Goal: Task Accomplishment & Management: Manage account settings

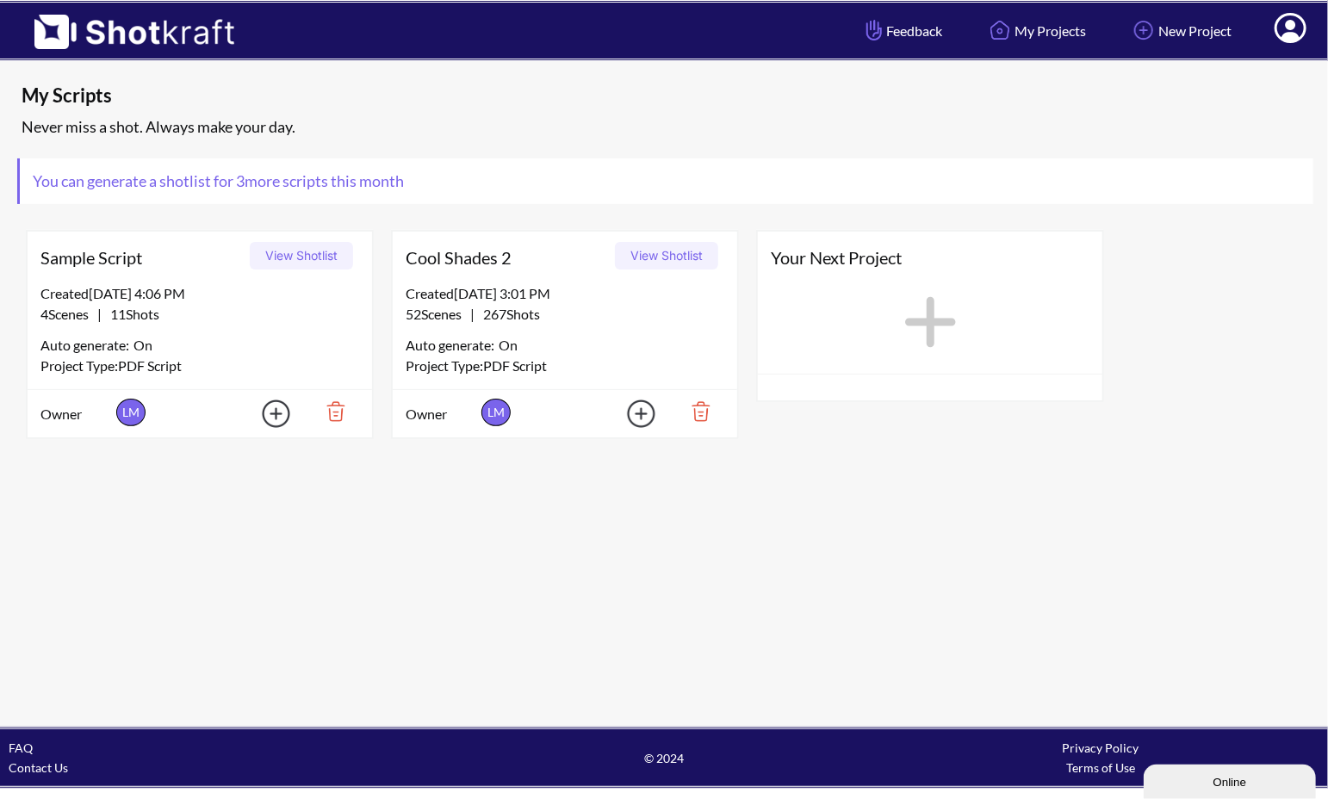
click at [1292, 22] on icon at bounding box center [1290, 30] width 18 height 21
click at [1247, 59] on link "My Profile" at bounding box center [1242, 63] width 143 height 28
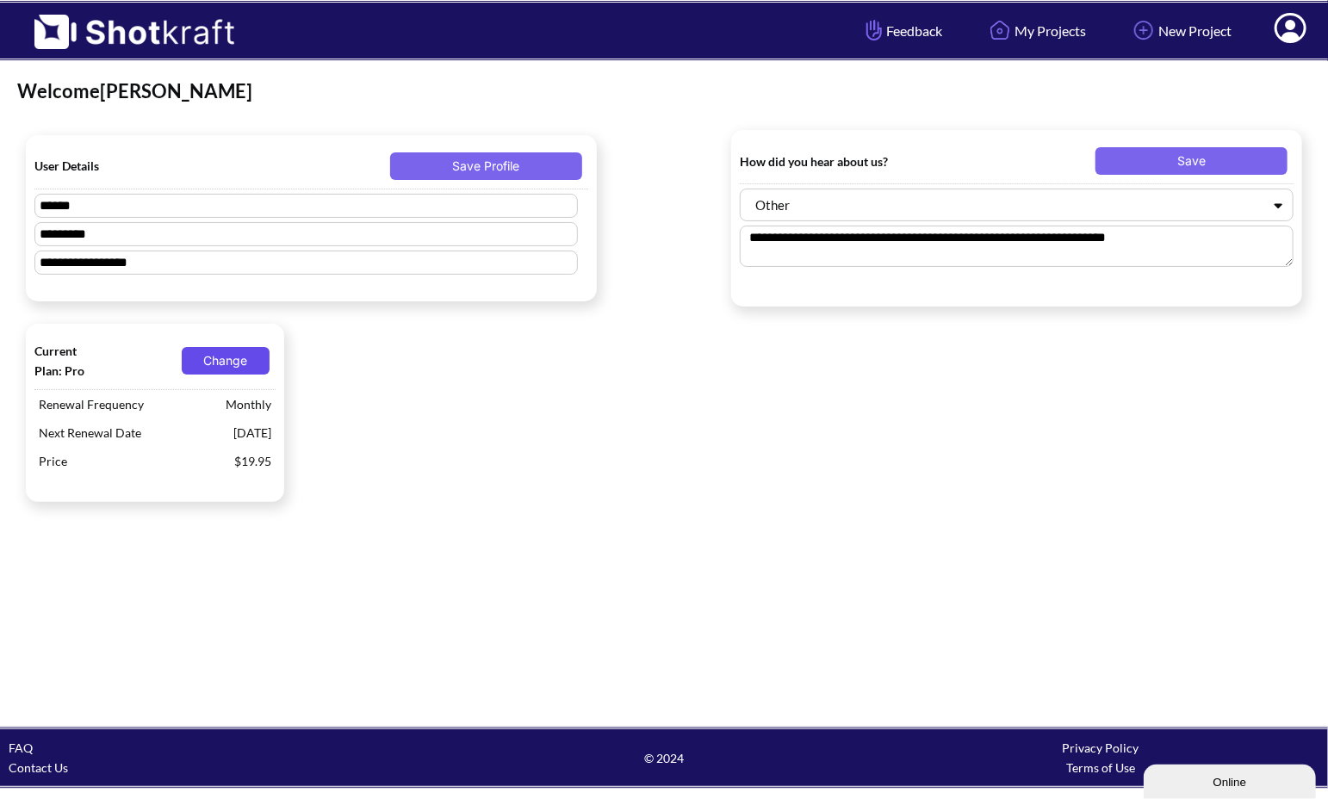
click at [235, 357] on button "Change" at bounding box center [226, 361] width 88 height 28
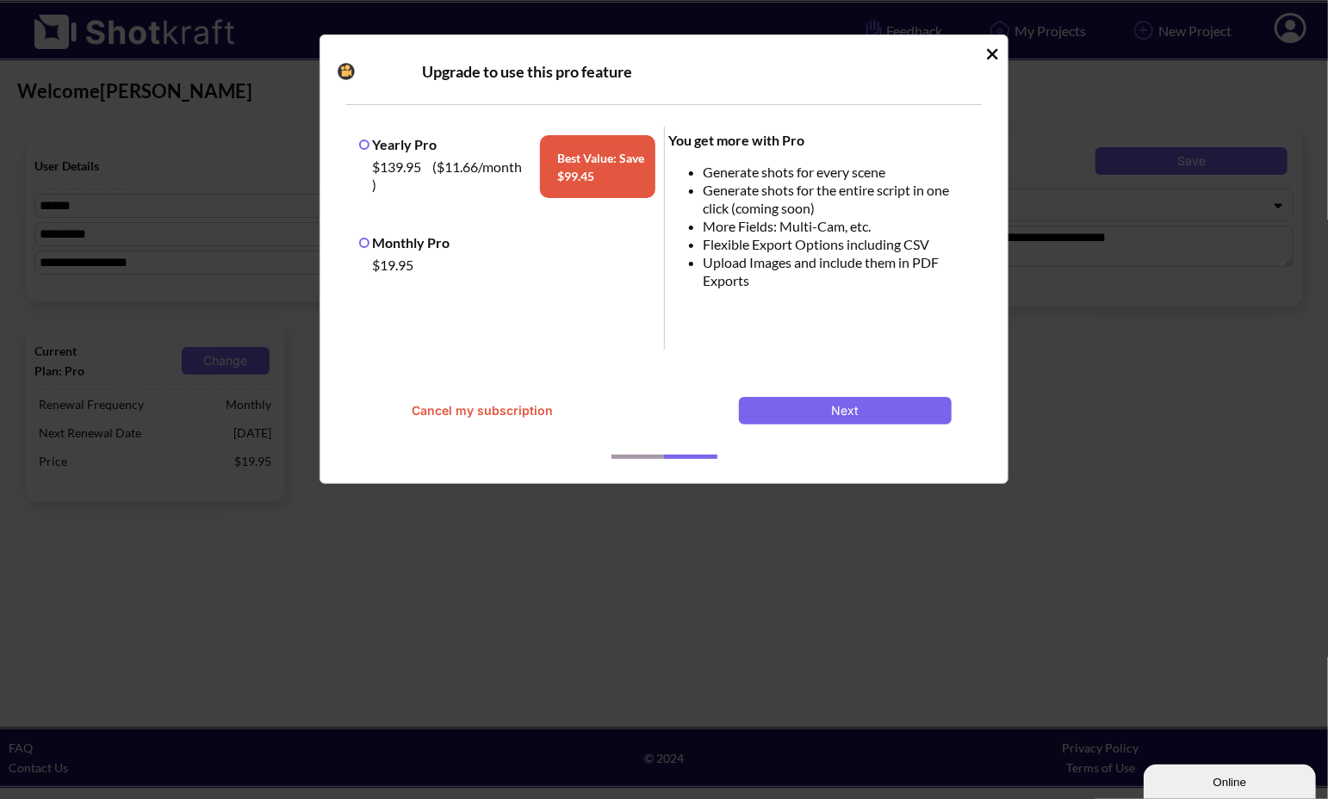
click at [456, 410] on button "Cancel my subscription" at bounding box center [482, 411] width 213 height 28
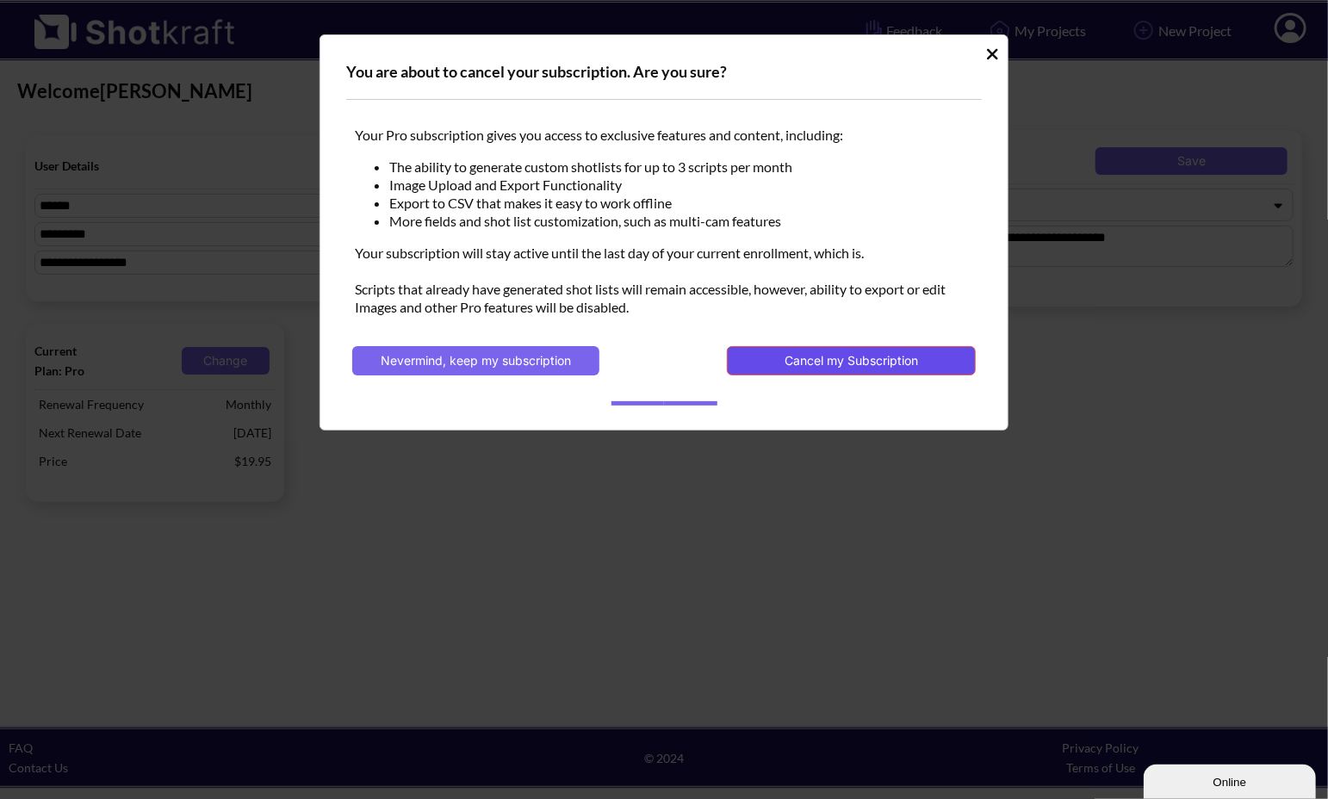
click at [828, 359] on button "Cancel my Subscription" at bounding box center [851, 360] width 249 height 29
